Goal: Task Accomplishment & Management: Manage account settings

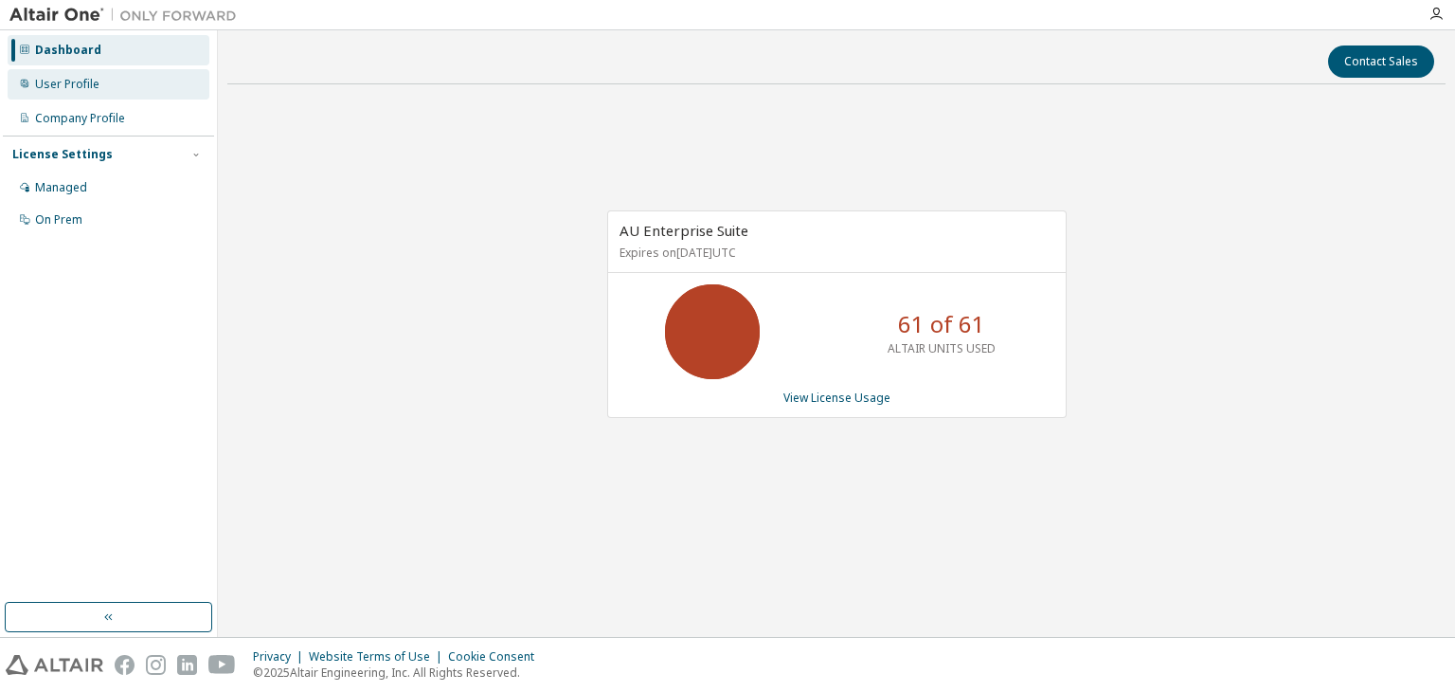
click at [110, 94] on div "User Profile" at bounding box center [109, 84] width 202 height 30
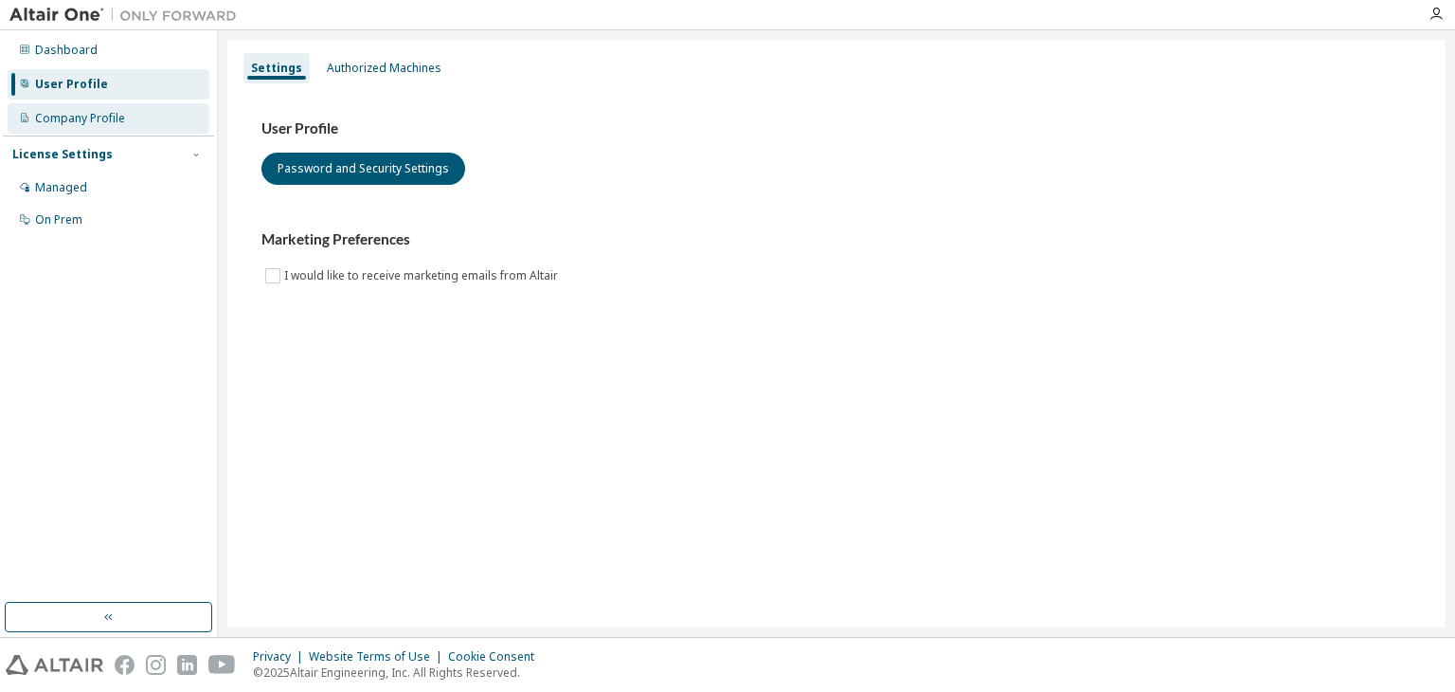
click at [163, 130] on div "Company Profile" at bounding box center [109, 118] width 202 height 30
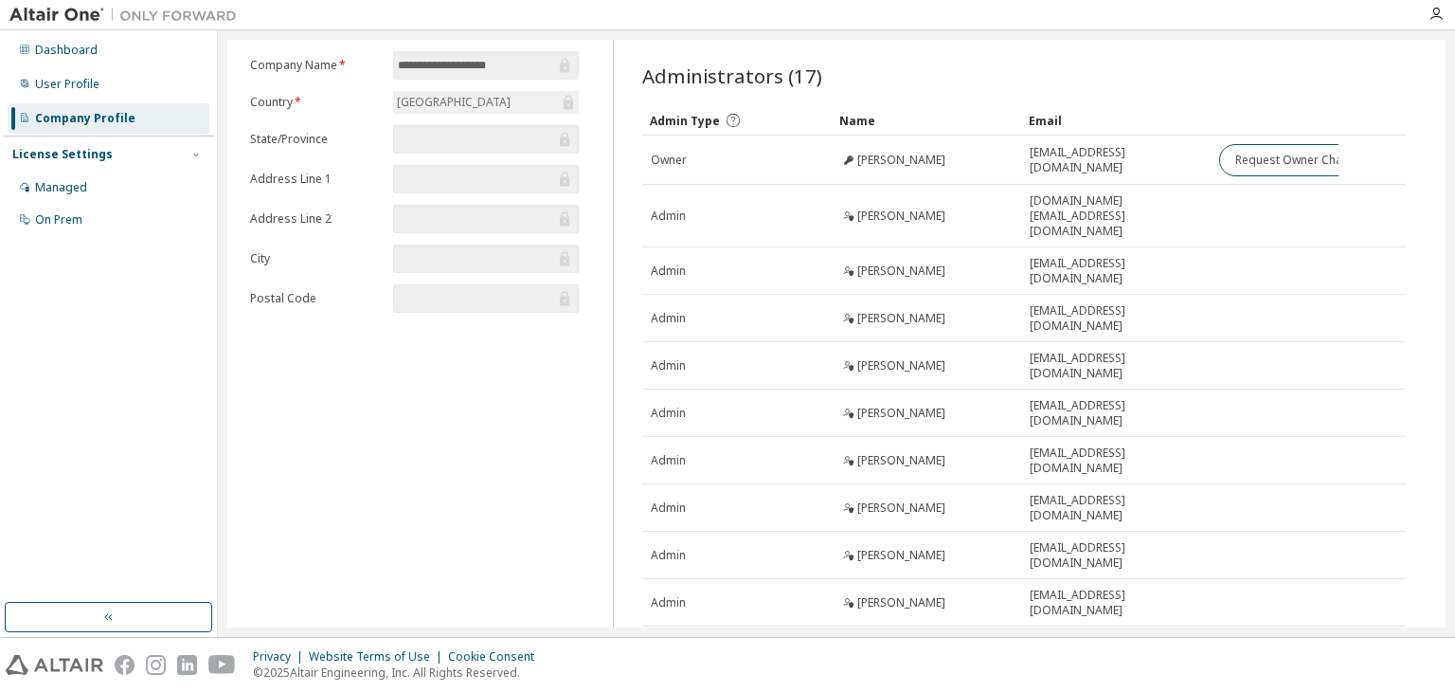
scroll to position [117, 0]
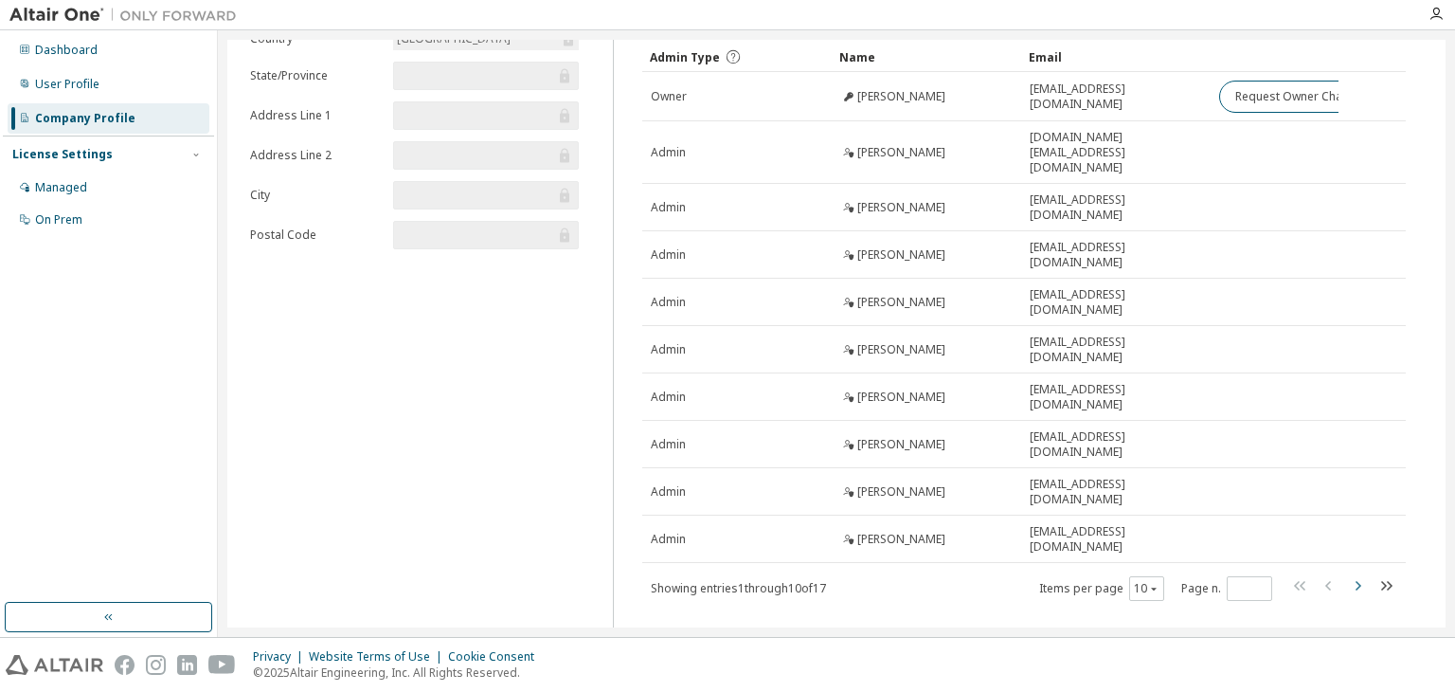
click at [1352, 574] on icon "button" at bounding box center [1357, 585] width 23 height 23
type input "*"
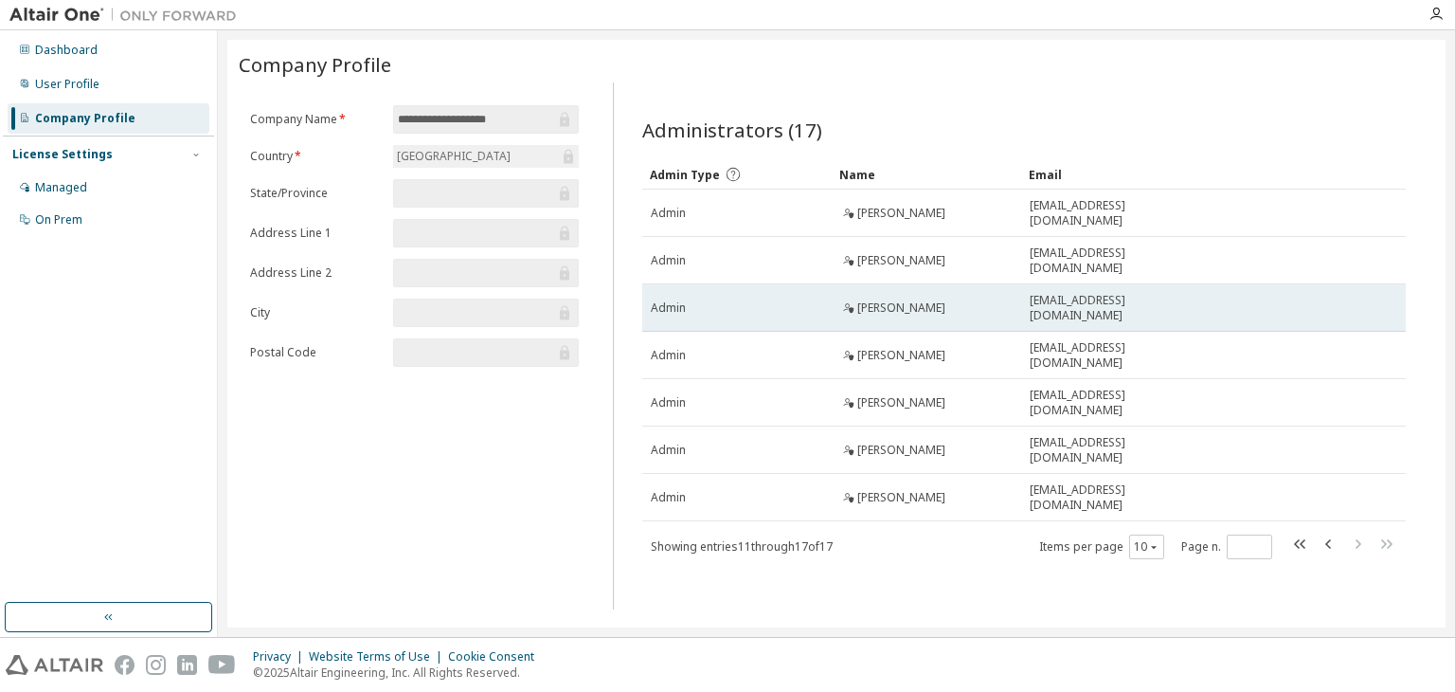
scroll to position [0, 0]
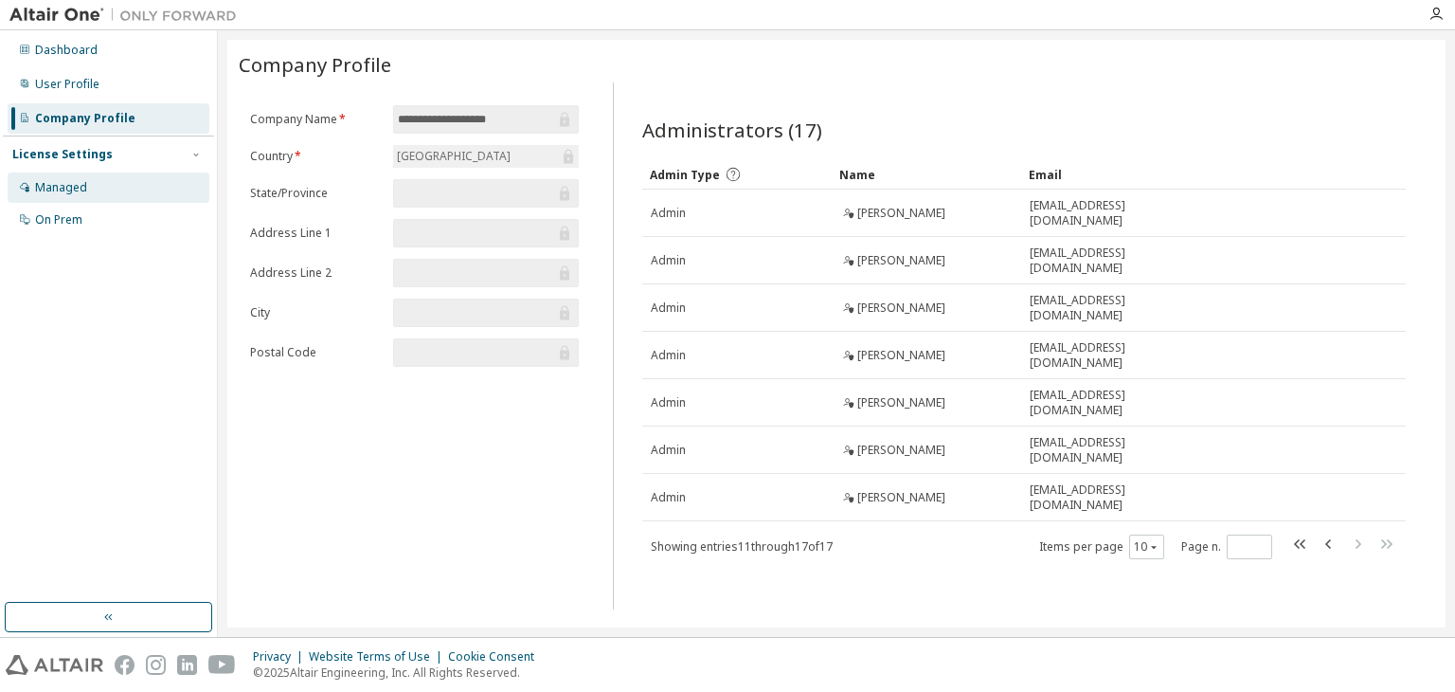
click at [78, 187] on div "Managed" at bounding box center [61, 187] width 52 height 15
